Goal: Check status: Check status

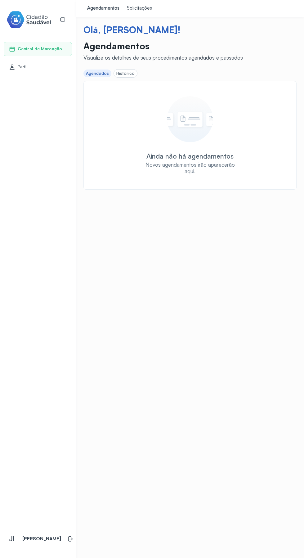
click at [116, 72] on div "Histórico" at bounding box center [125, 73] width 18 height 5
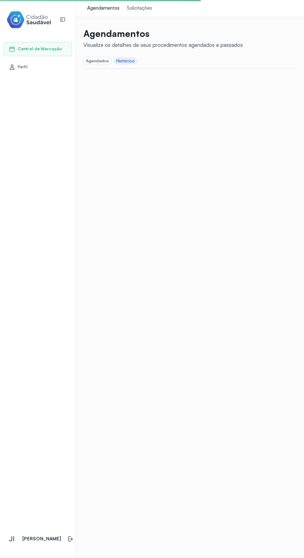
click at [100, 1] on div at bounding box center [100, 0] width 201 height 1
click at [111, 8] on div "Agendamentos" at bounding box center [103, 8] width 32 height 6
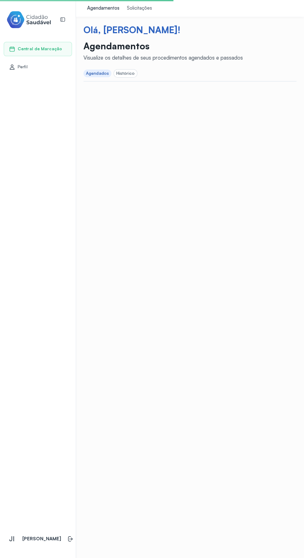
click at [122, 6] on link "Agendamentos" at bounding box center [104, 8] width 40 height 17
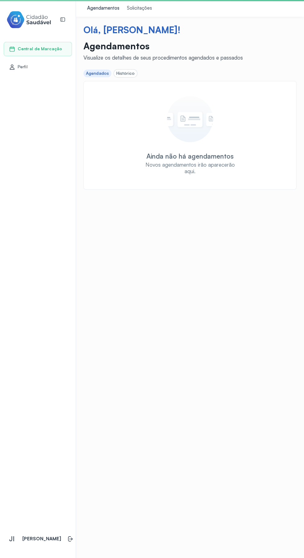
click at [141, 9] on div "Solicitações" at bounding box center [139, 8] width 25 height 6
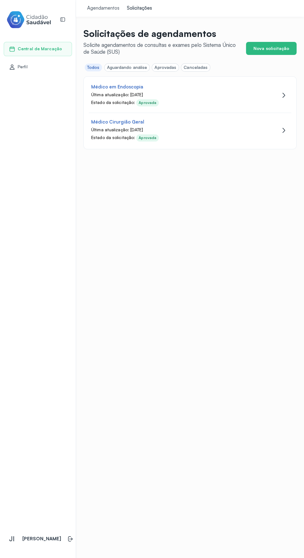
click at [122, 67] on div "Aguardando análise" at bounding box center [127, 67] width 40 height 5
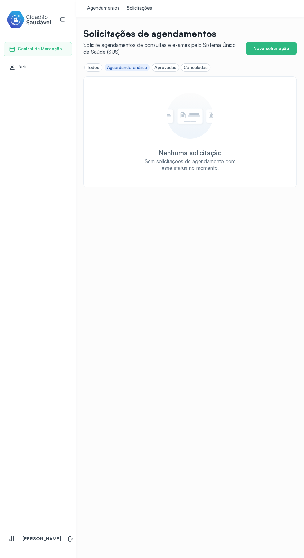
click at [156, 69] on div "Aprovadas" at bounding box center [166, 67] width 22 height 5
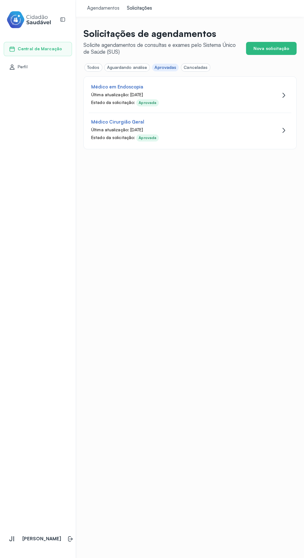
click at [184, 66] on div "Canceladas" at bounding box center [196, 67] width 24 height 5
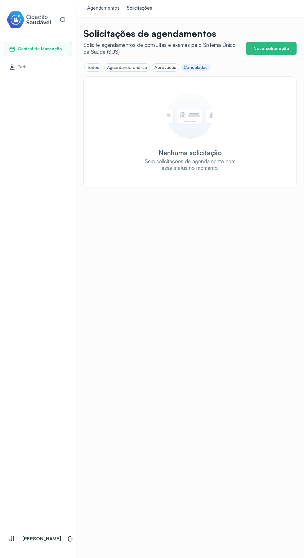
click at [98, 82] on div "Nenhuma solicitação Sem solicitações de agendamento com esse status no momento." at bounding box center [190, 132] width 213 height 112
click at [87, 68] on div "Todos" at bounding box center [93, 67] width 12 height 5
